Goal: Information Seeking & Learning: Learn about a topic

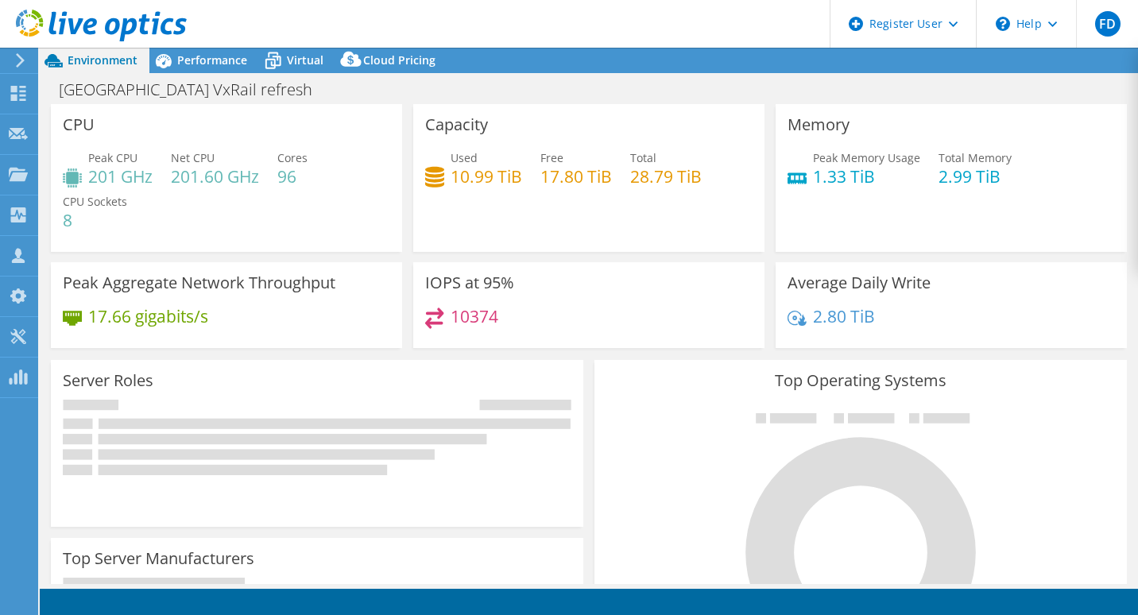
select select "USD"
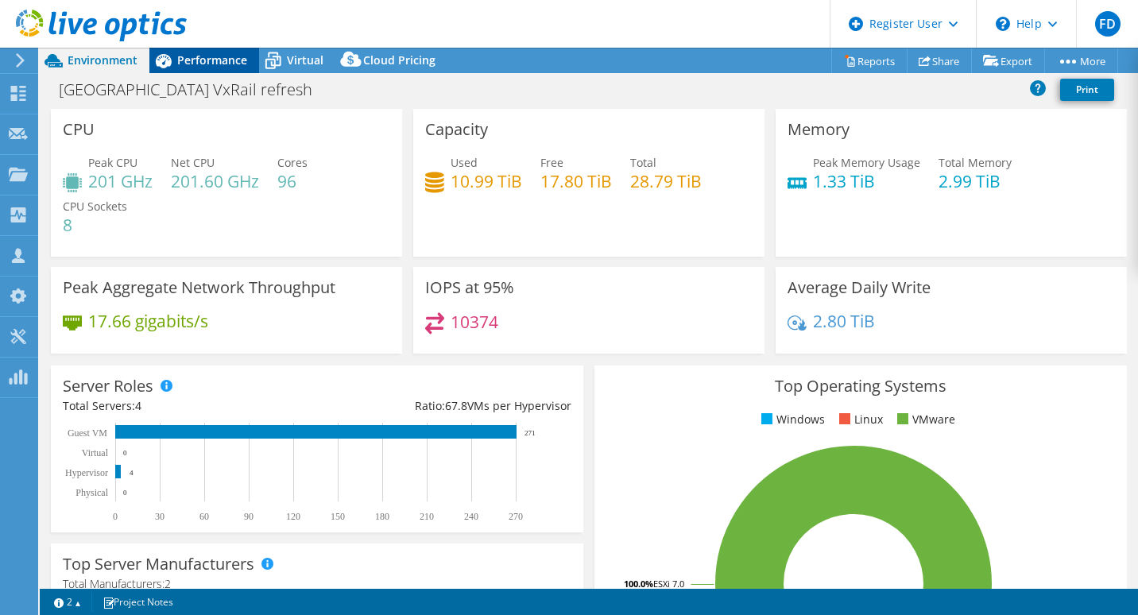
click at [223, 62] on span "Performance" at bounding box center [212, 59] width 70 height 15
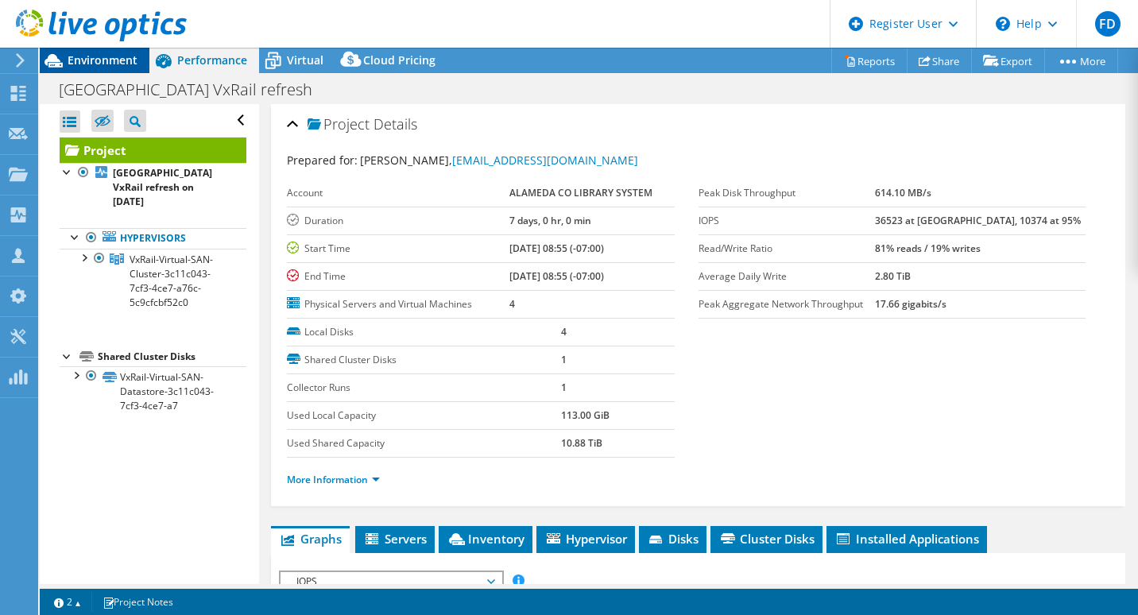
click at [139, 56] on div "Environment" at bounding box center [95, 60] width 110 height 25
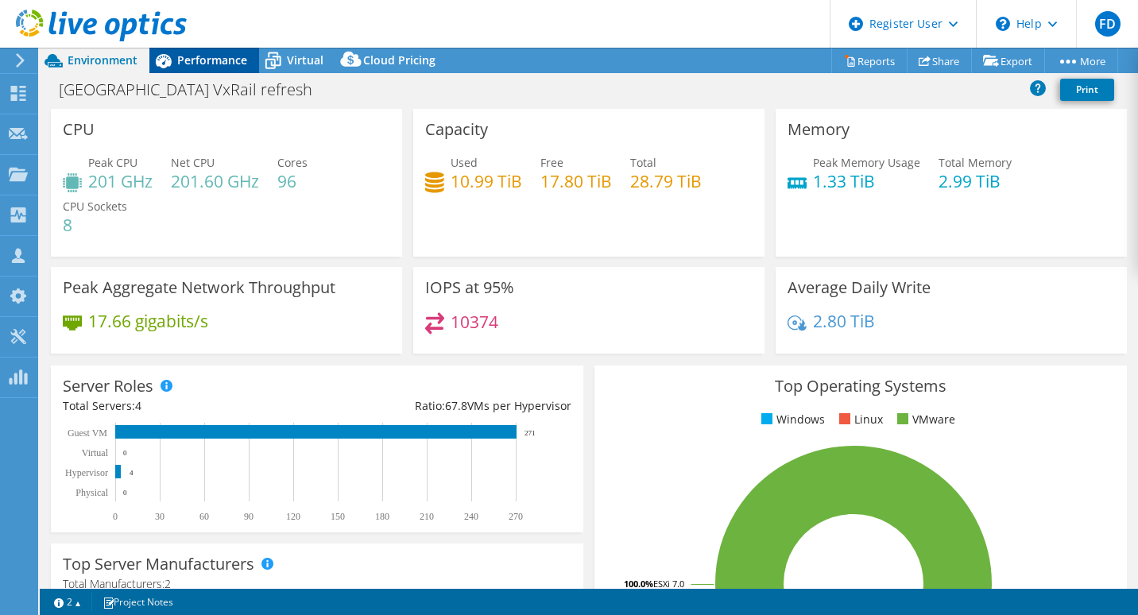
click at [197, 60] on span "Performance" at bounding box center [212, 59] width 70 height 15
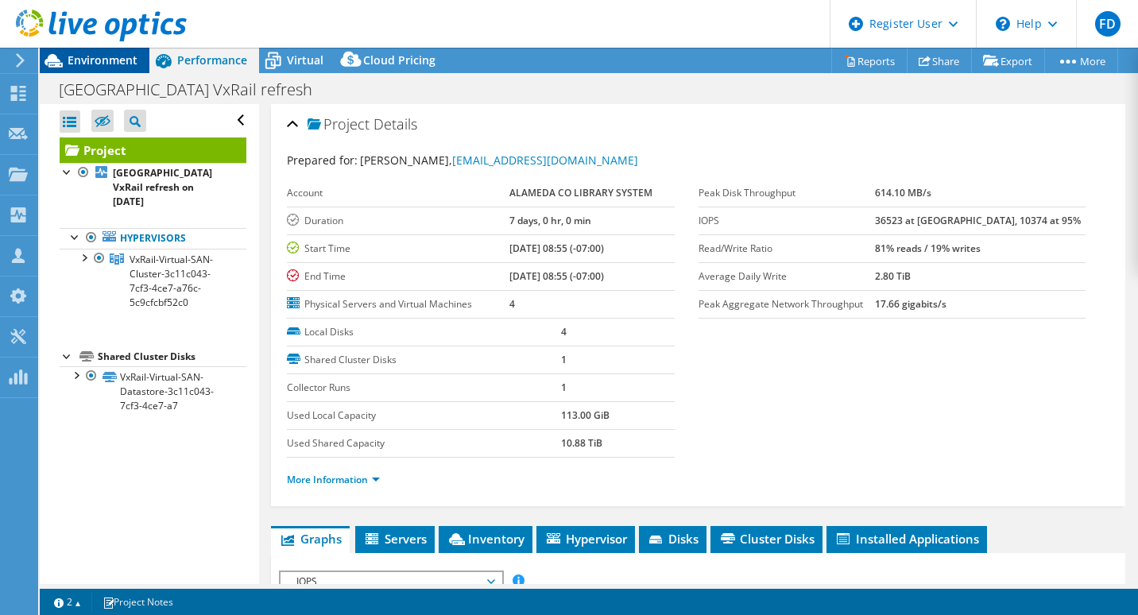
click at [117, 65] on span "Environment" at bounding box center [103, 59] width 70 height 15
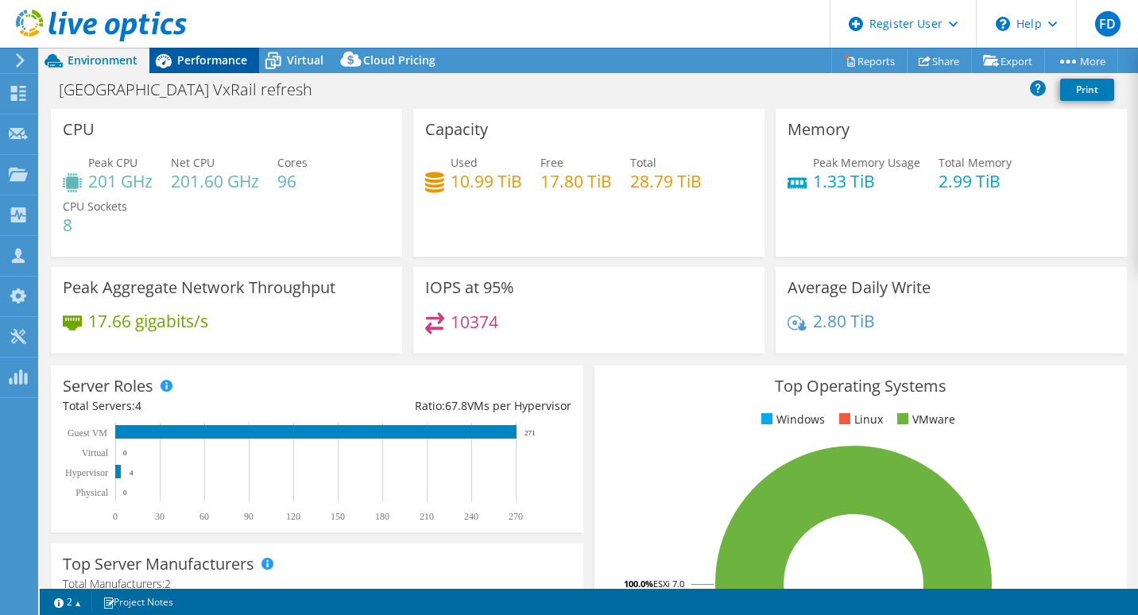
click at [225, 61] on span "Performance" at bounding box center [212, 59] width 70 height 15
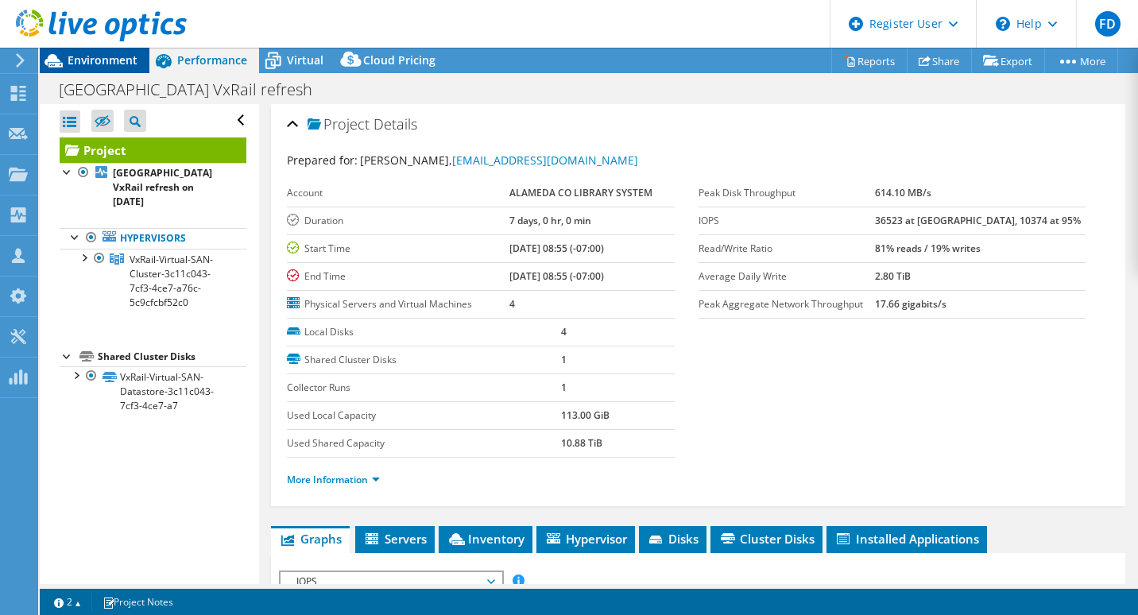
click at [129, 59] on span "Environment" at bounding box center [103, 59] width 70 height 15
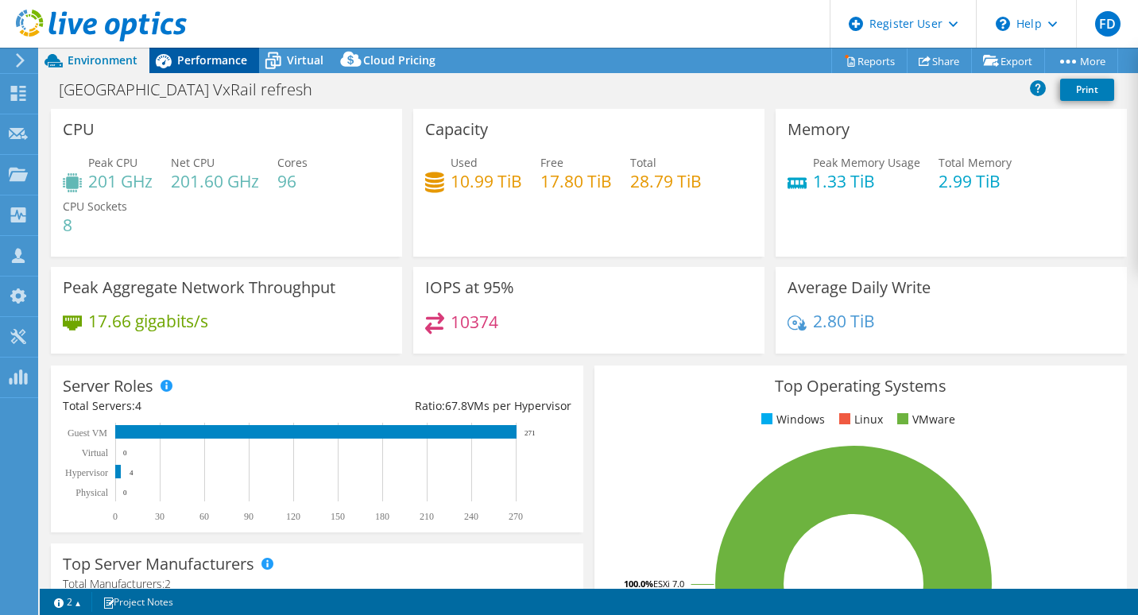
click at [229, 64] on span "Performance" at bounding box center [212, 59] width 70 height 15
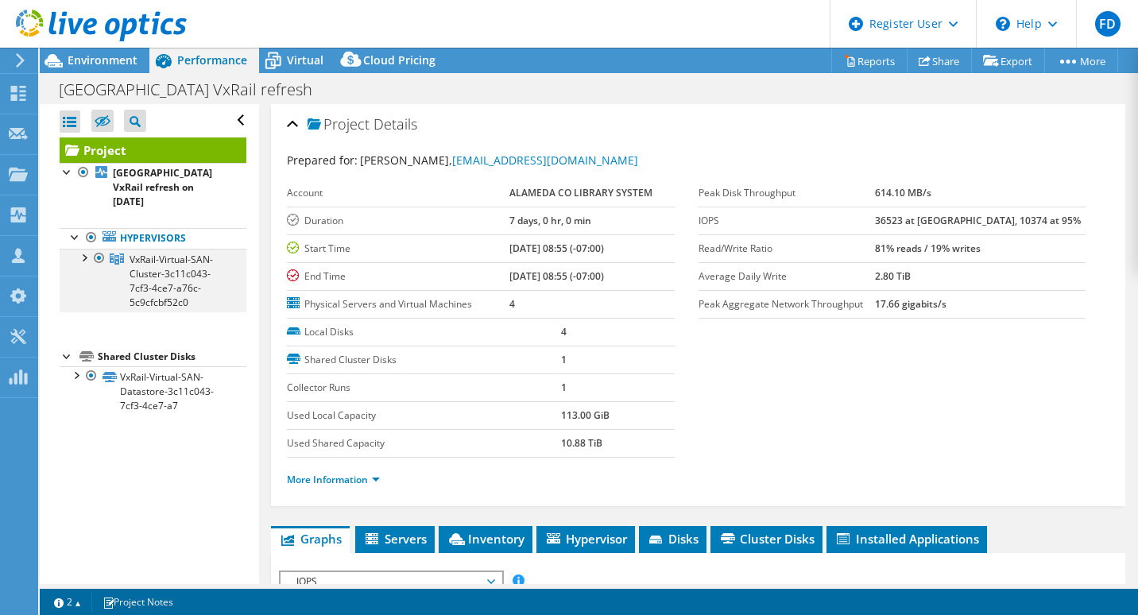
click at [85, 254] on div at bounding box center [84, 257] width 16 height 16
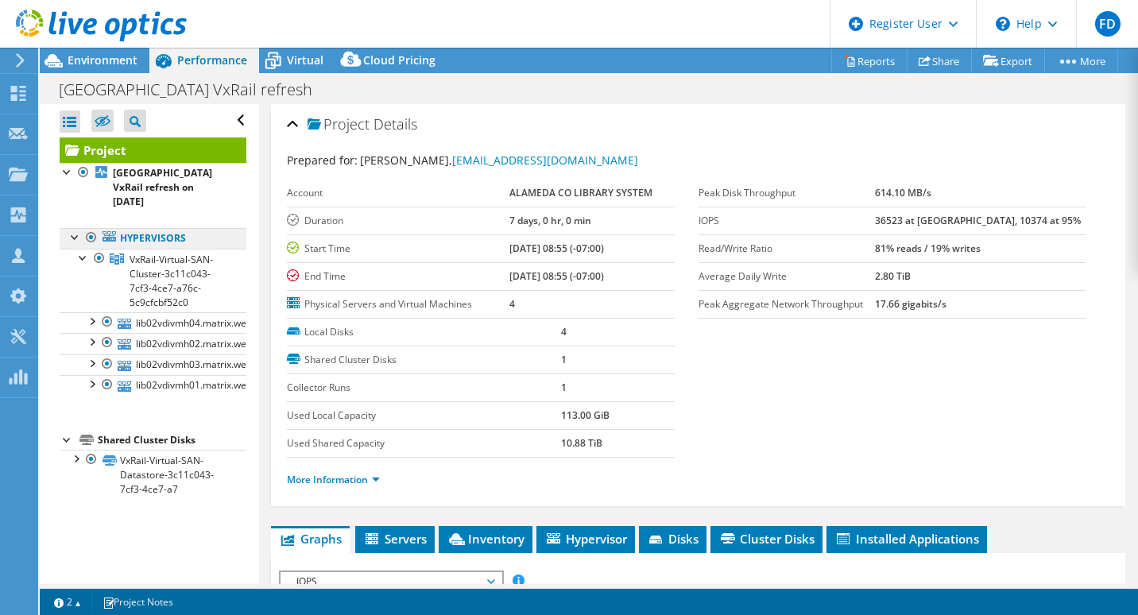
click at [79, 246] on link "Hypervisors" at bounding box center [153, 238] width 187 height 21
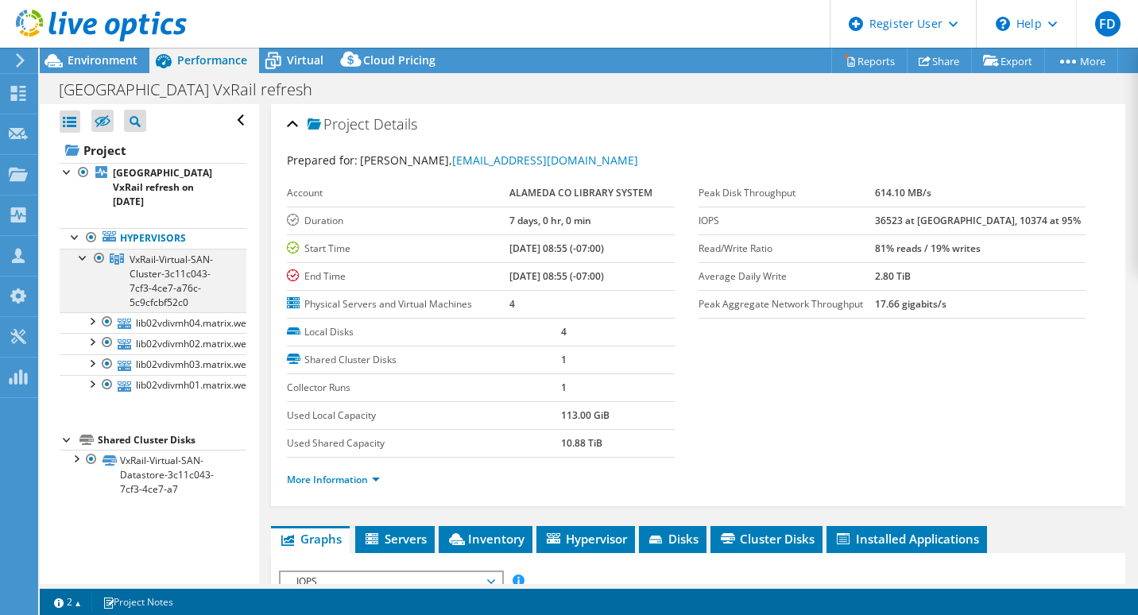
click at [80, 251] on div at bounding box center [84, 257] width 16 height 16
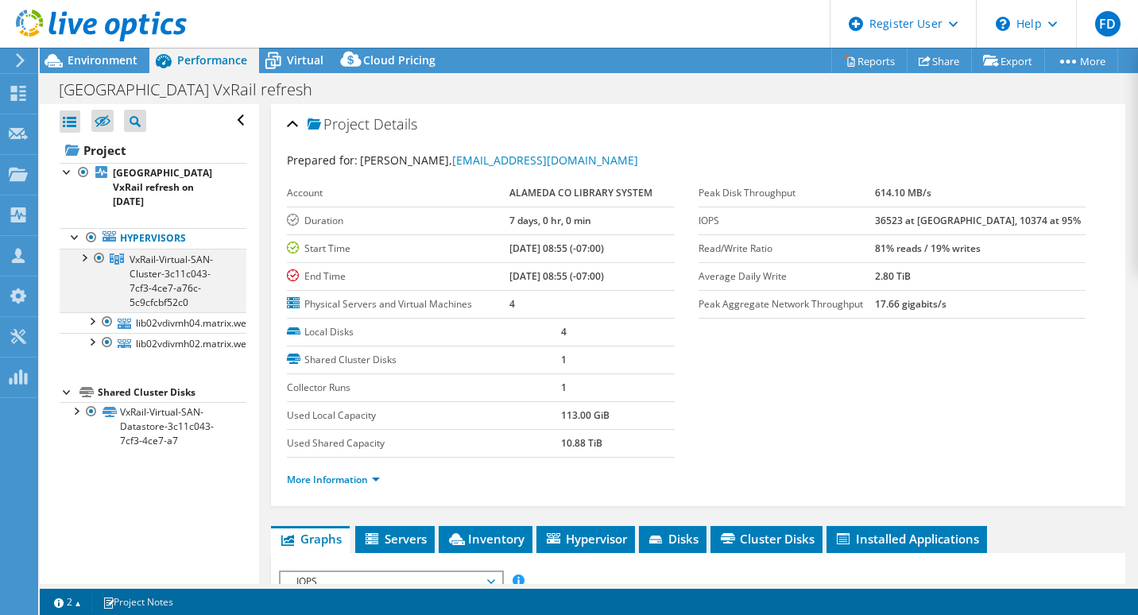
click at [82, 251] on div at bounding box center [84, 257] width 16 height 16
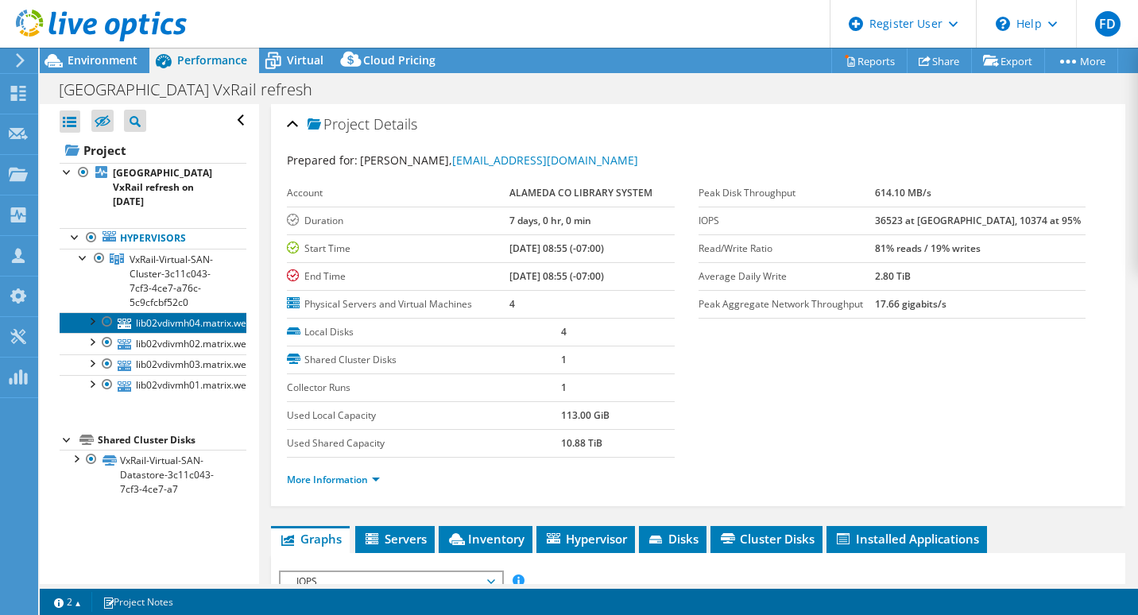
click at [169, 313] on link "lib02vdivmh04.matrix.webpac" at bounding box center [153, 322] width 187 height 21
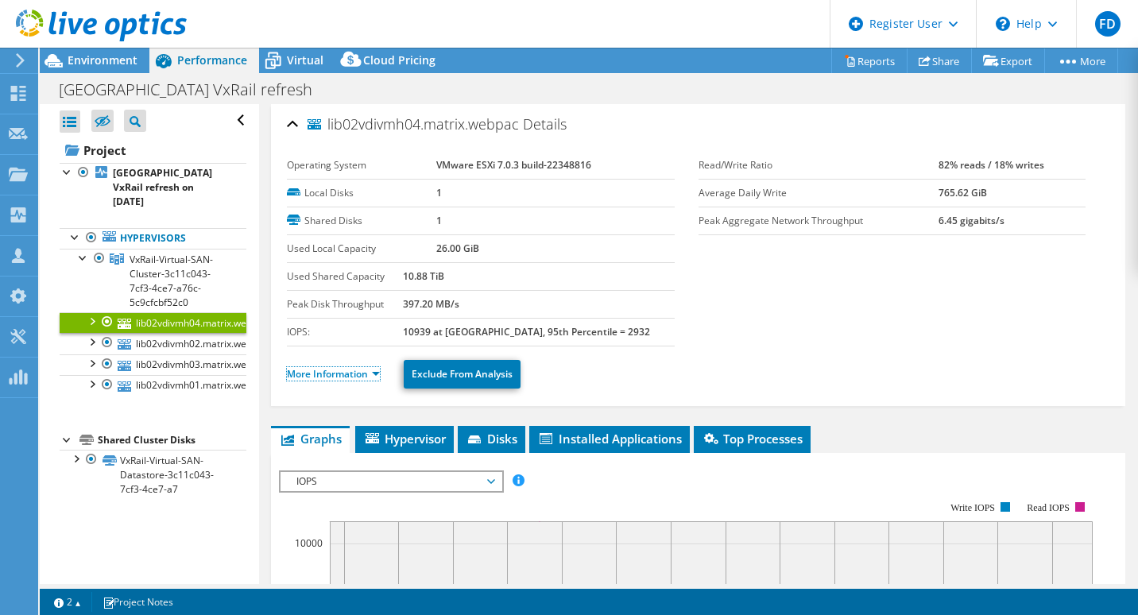
click at [348, 376] on link "More Information" at bounding box center [333, 374] width 93 height 14
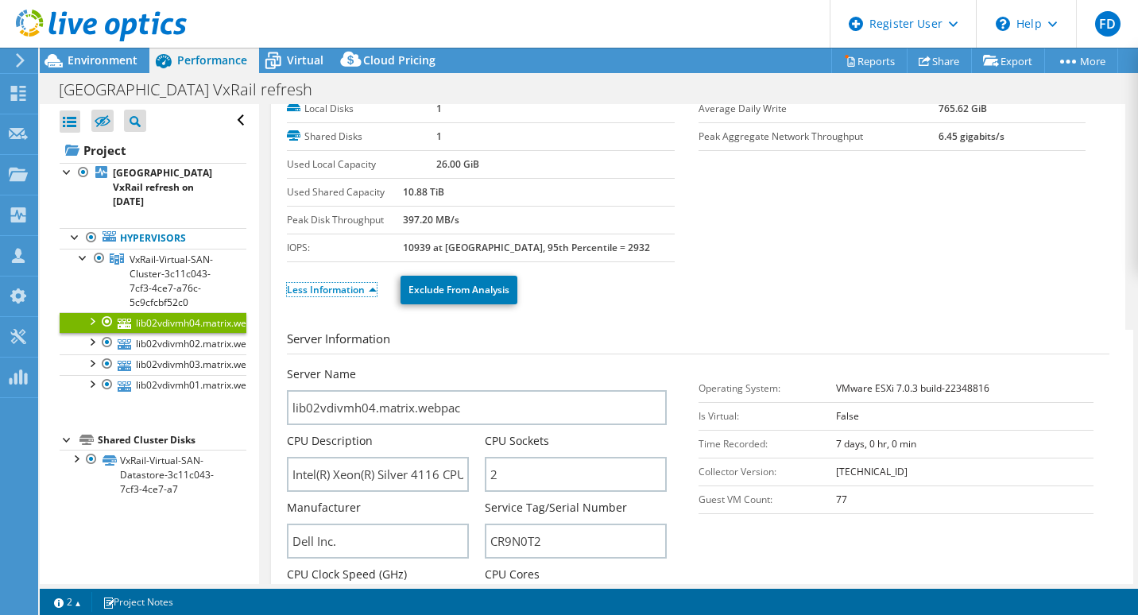
scroll to position [159, 0]
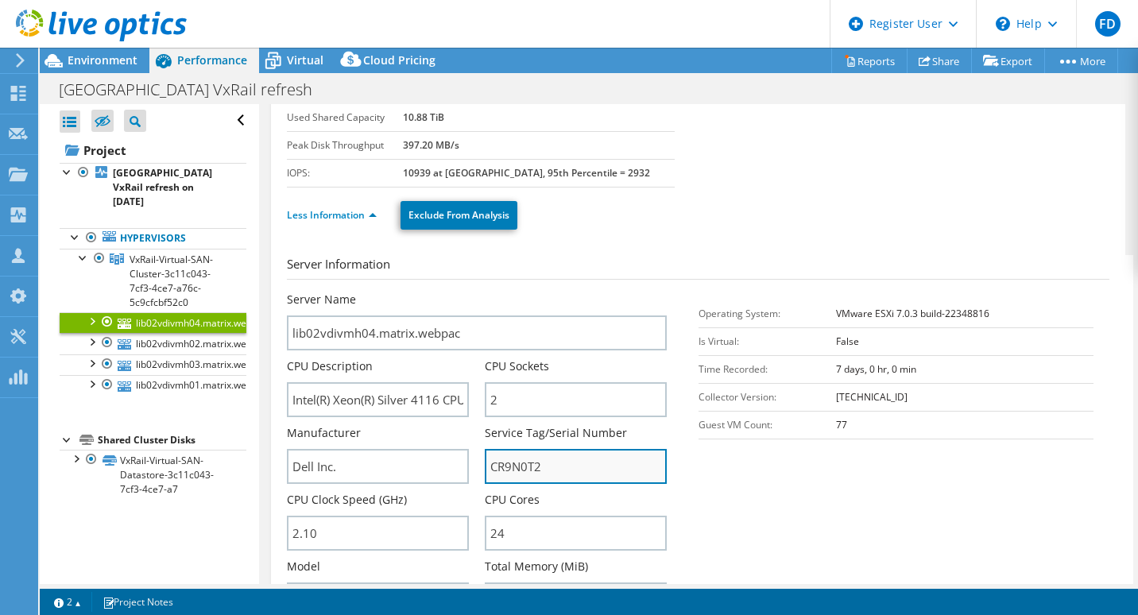
drag, startPoint x: 568, startPoint y: 465, endPoint x: 489, endPoint y: 465, distance: 79.5
click at [513, 465] on input "CR9N0T2" at bounding box center [576, 466] width 182 height 35
click at [604, 468] on input "CR9N0T2" at bounding box center [576, 466] width 182 height 35
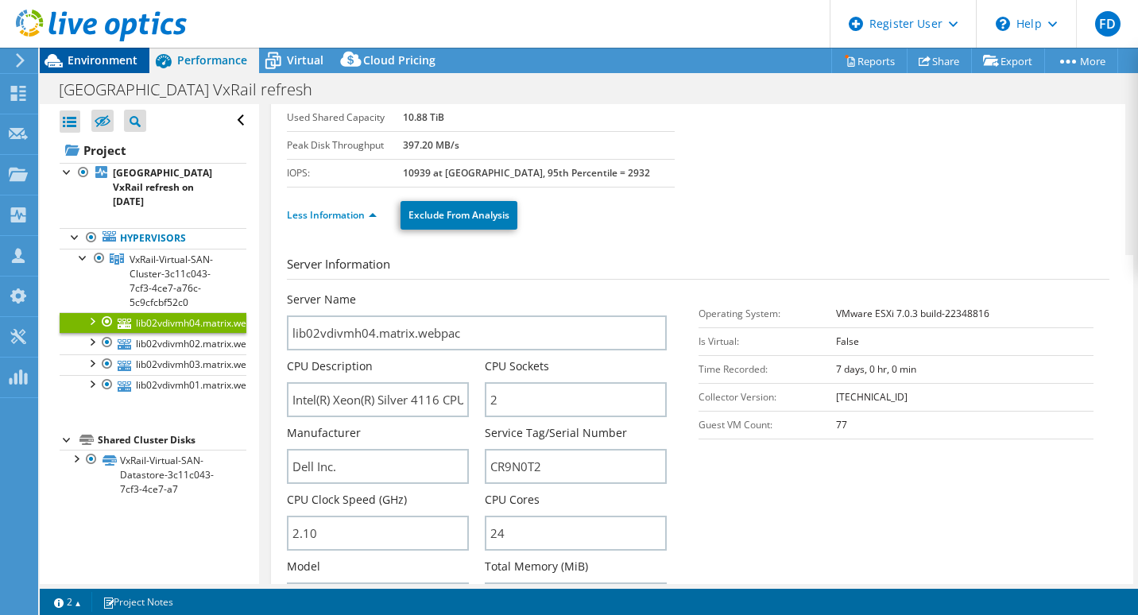
click at [94, 67] on span "Environment" at bounding box center [103, 59] width 70 height 15
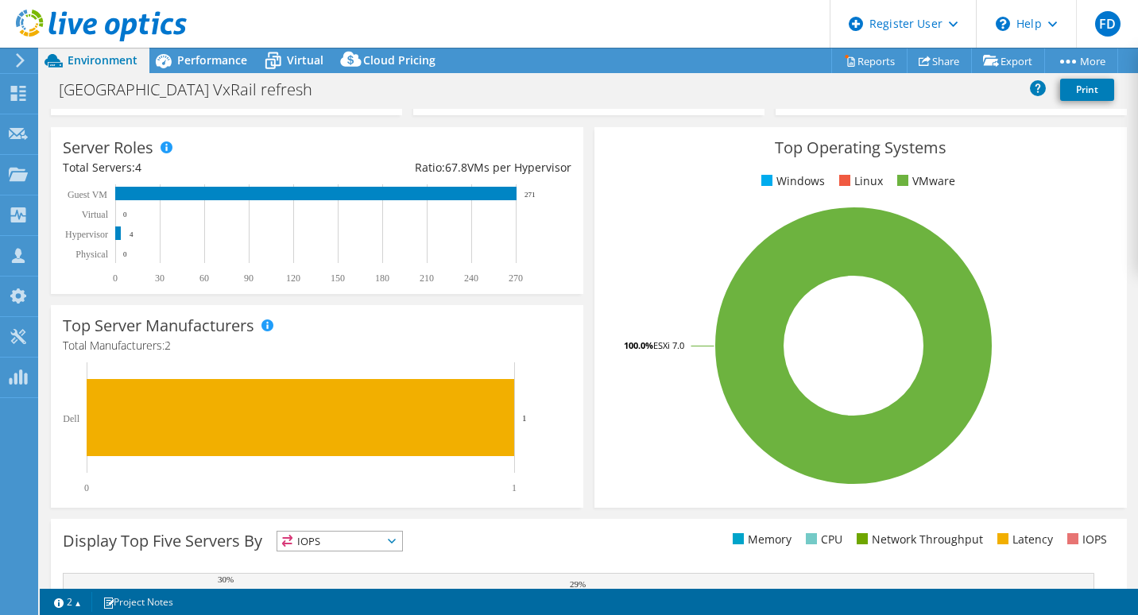
scroll to position [0, 0]
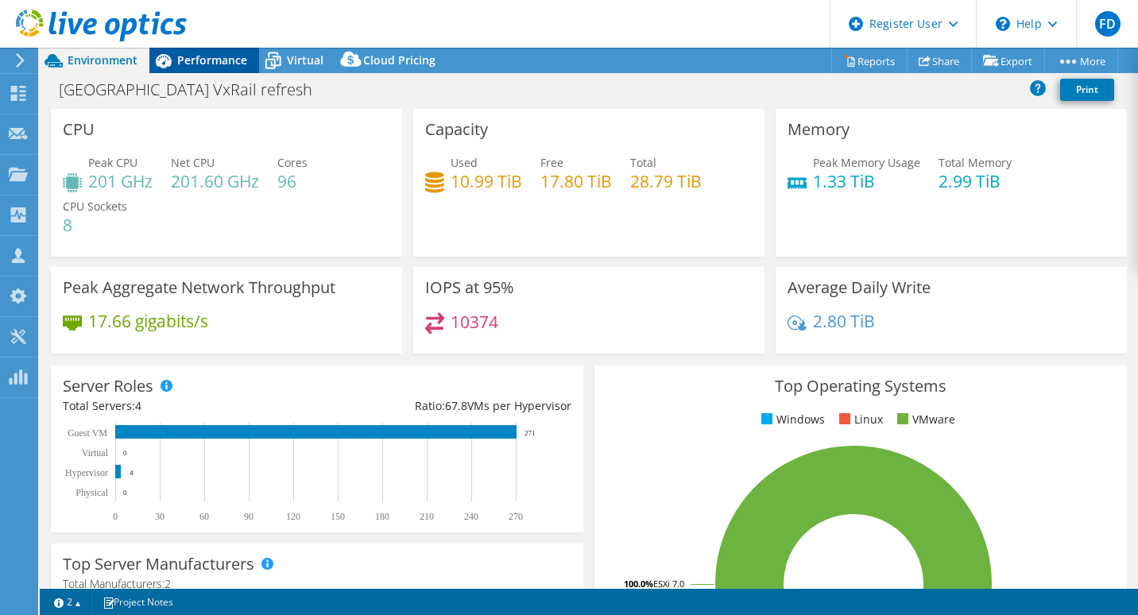
click at [238, 71] on div "Performance" at bounding box center [204, 60] width 110 height 25
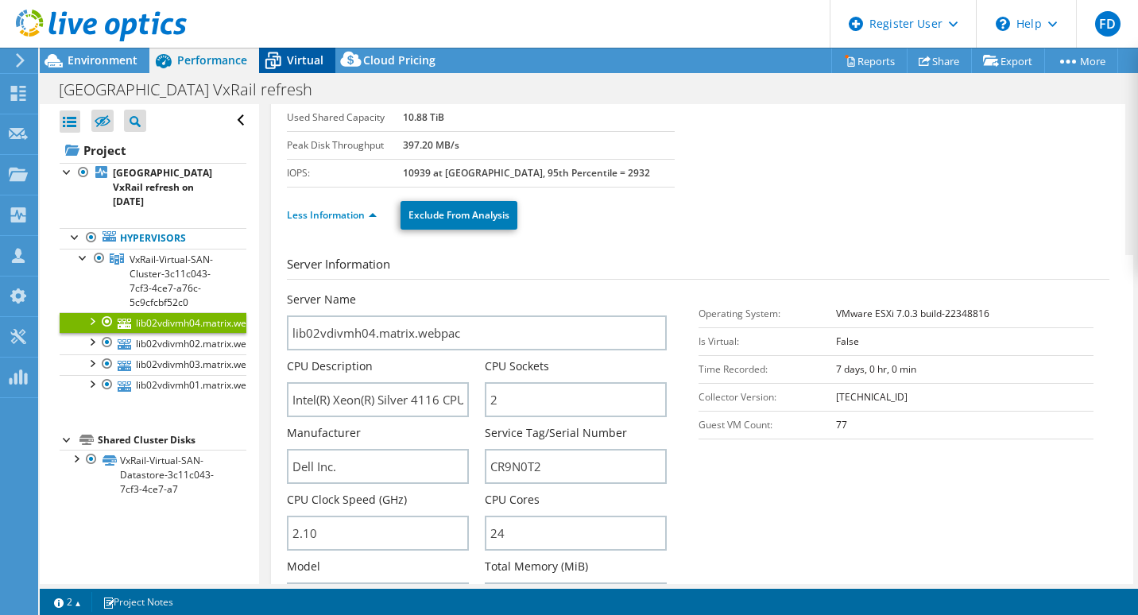
click at [298, 62] on span "Virtual" at bounding box center [305, 59] width 37 height 15
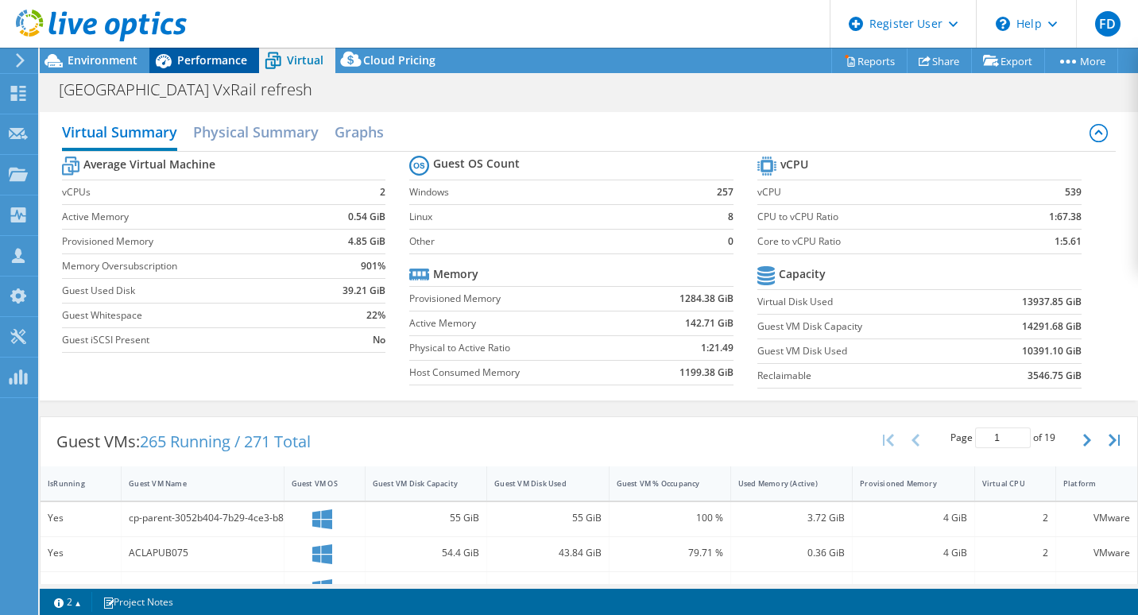
click at [241, 66] on span "Performance" at bounding box center [212, 59] width 70 height 15
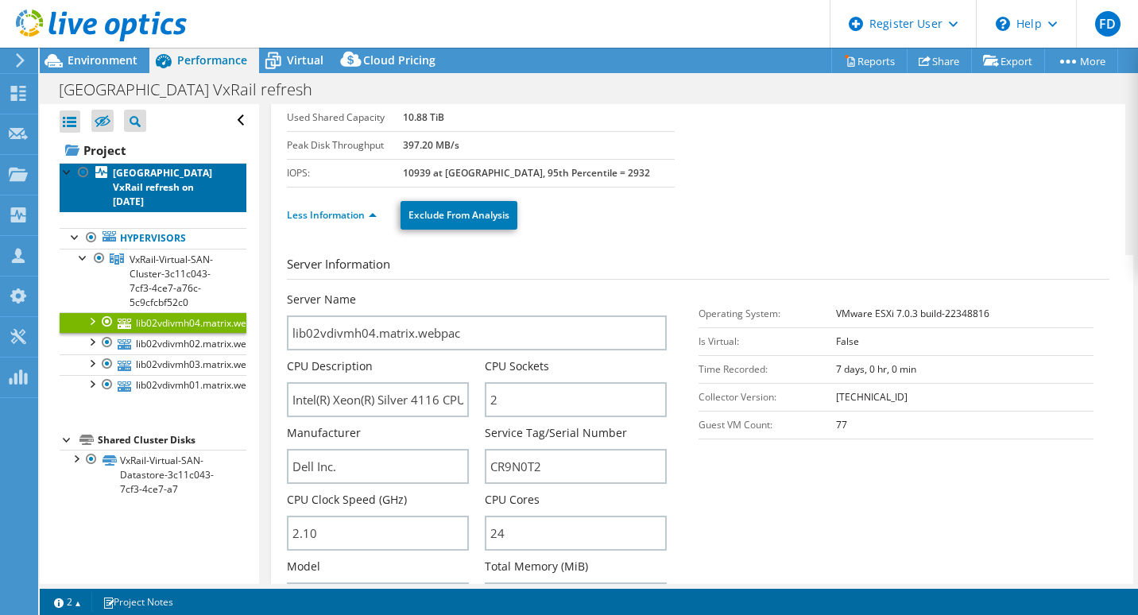
click at [172, 194] on b "[GEOGRAPHIC_DATA] VxRail refresh on [DATE]" at bounding box center [162, 187] width 99 height 42
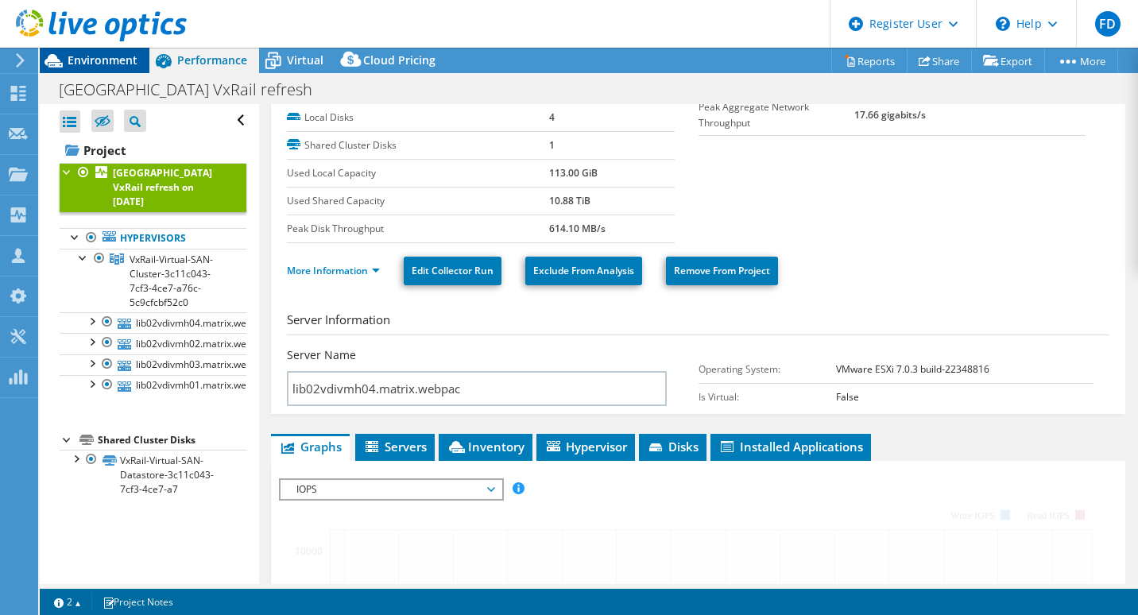
click at [113, 56] on span "Environment" at bounding box center [103, 59] width 70 height 15
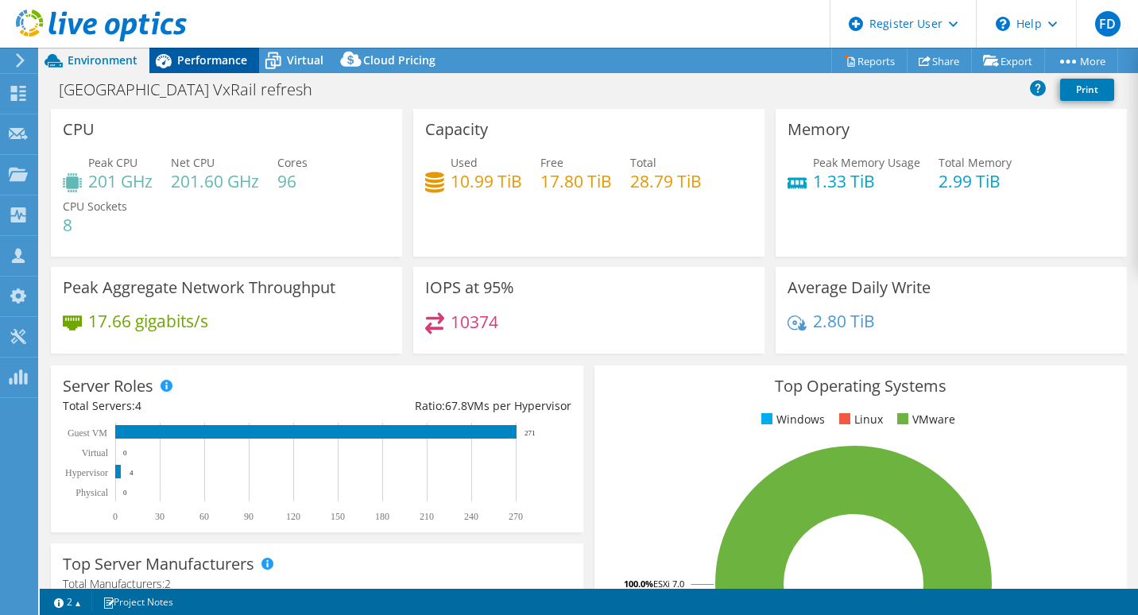
click at [256, 62] on div "Performance" at bounding box center [204, 60] width 110 height 25
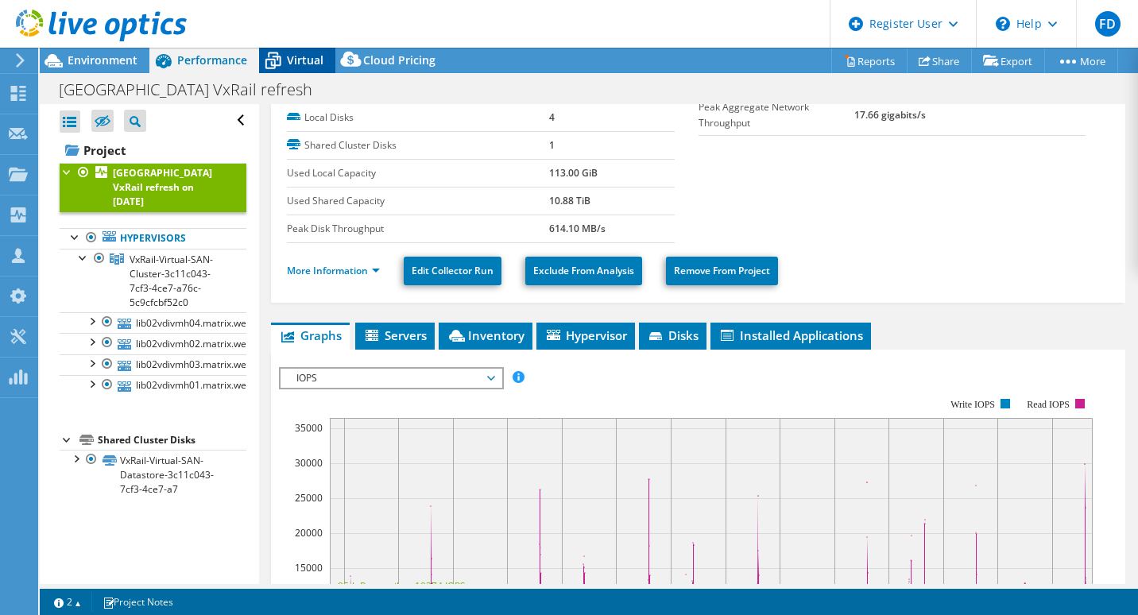
click at [272, 58] on icon at bounding box center [273, 61] width 28 height 28
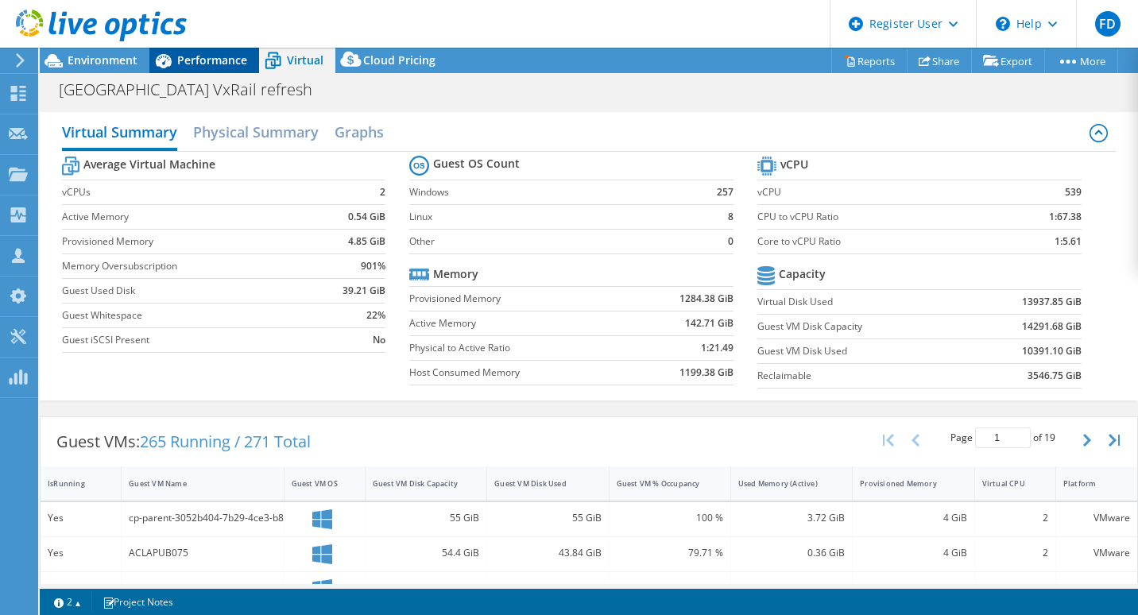
click at [201, 57] on span "Performance" at bounding box center [212, 59] width 70 height 15
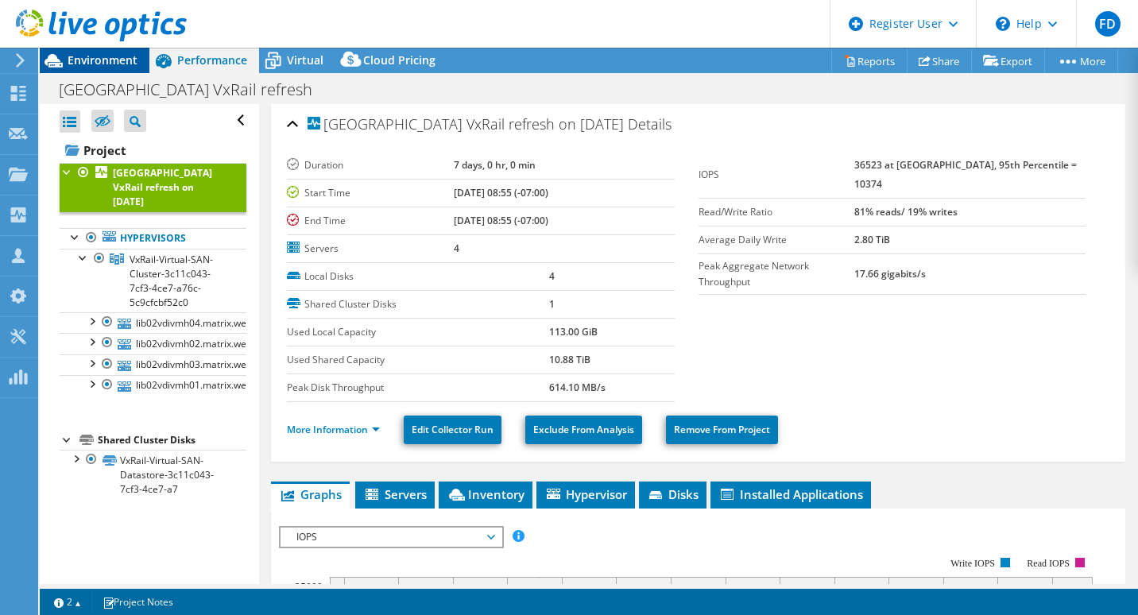
click at [134, 66] on span "Environment" at bounding box center [103, 59] width 70 height 15
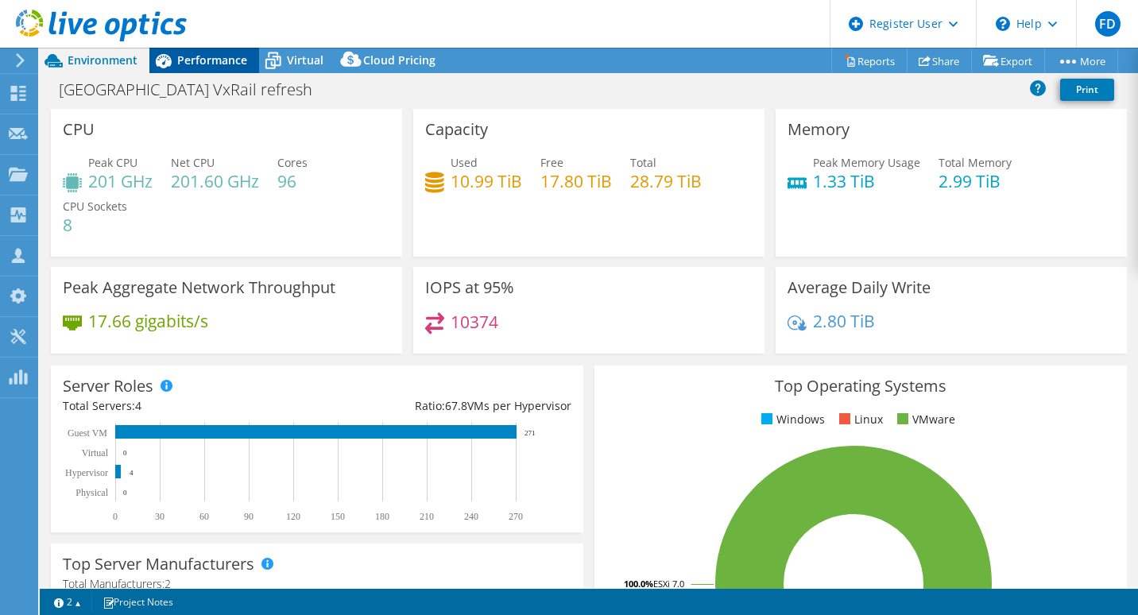
click at [208, 54] on span "Performance" at bounding box center [212, 59] width 70 height 15
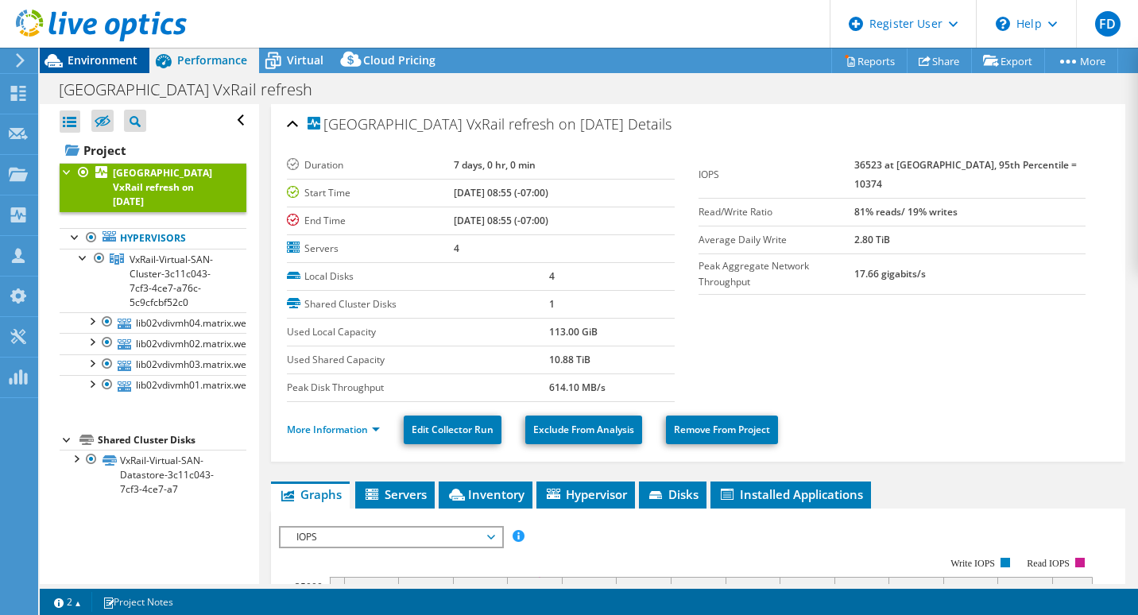
click at [118, 54] on span "Environment" at bounding box center [103, 59] width 70 height 15
